Goal: Submit feedback/report problem

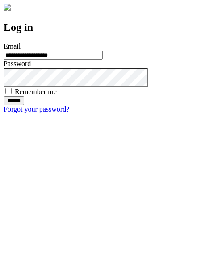
click at [24, 105] on input "******" at bounding box center [14, 100] width 21 height 9
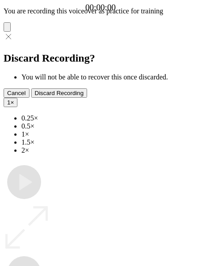
type input "**********"
